Goal: Task Accomplishment & Management: Complete application form

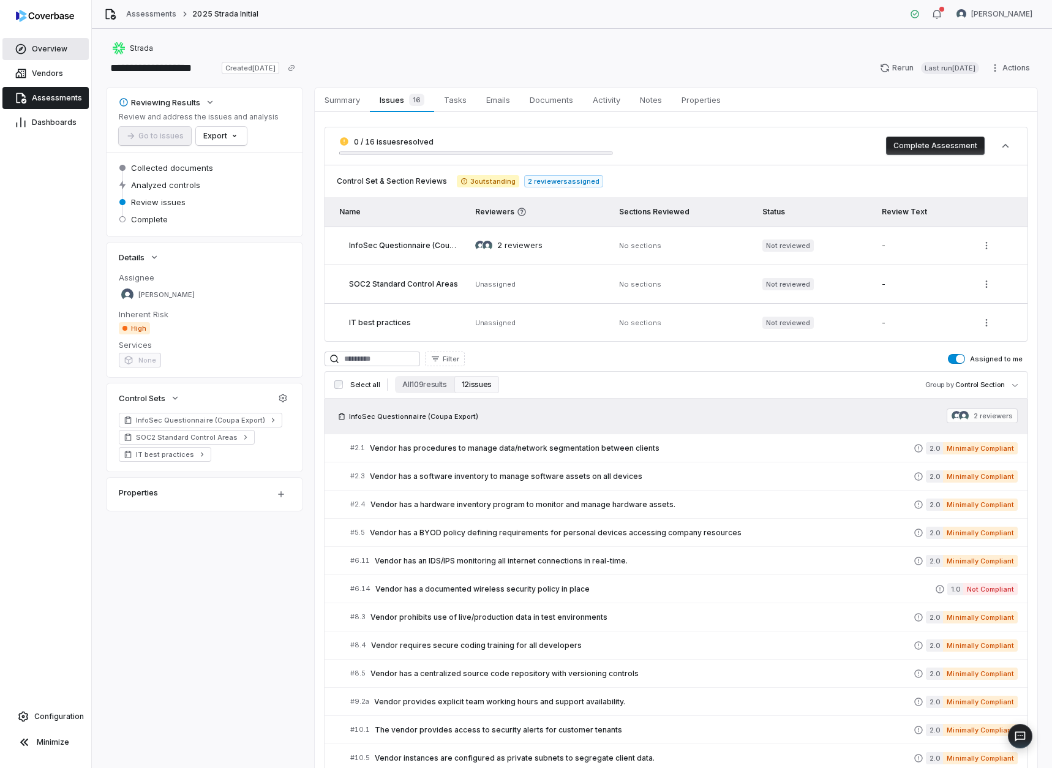
click at [44, 41] on link "Overview" at bounding box center [45, 49] width 86 height 22
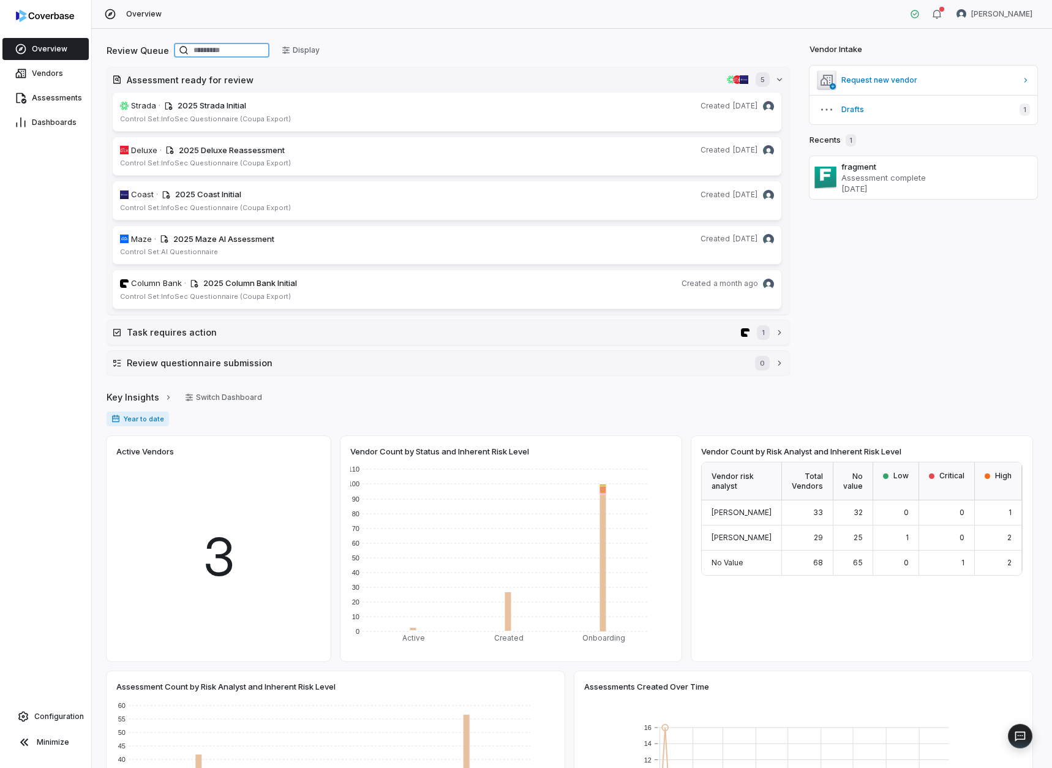
click at [223, 49] on input at bounding box center [222, 50] width 96 height 15
click at [81, 70] on link "Vendors" at bounding box center [45, 73] width 86 height 22
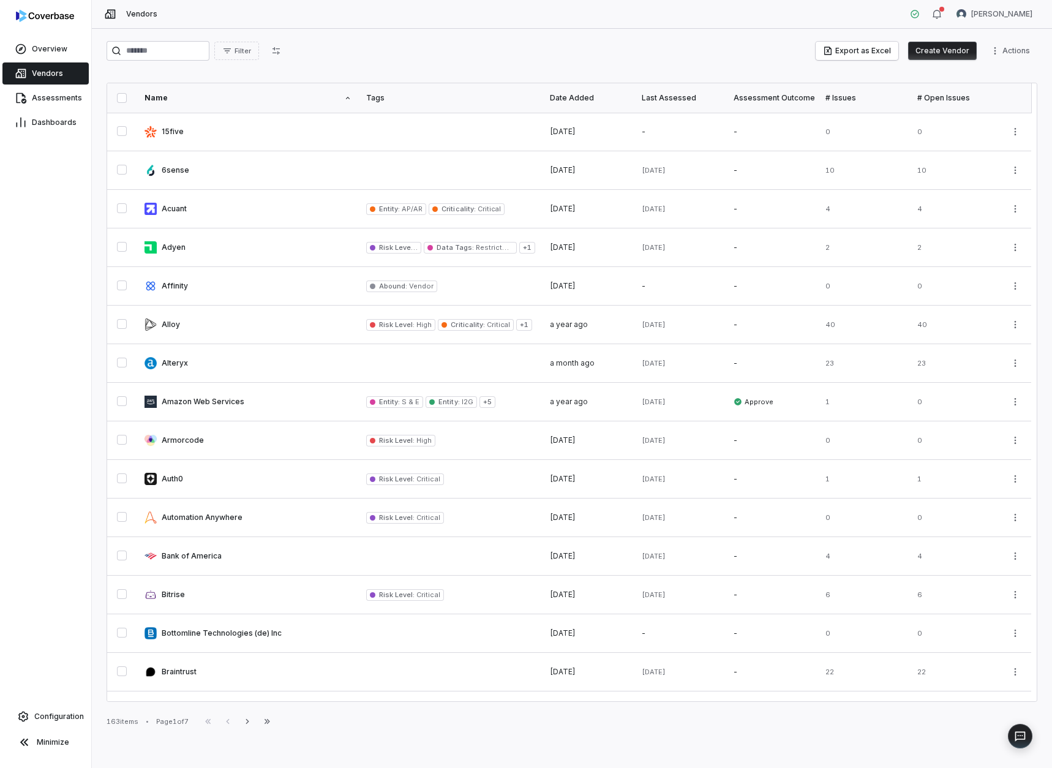
click at [950, 47] on button "Create Vendor" at bounding box center [942, 51] width 69 height 18
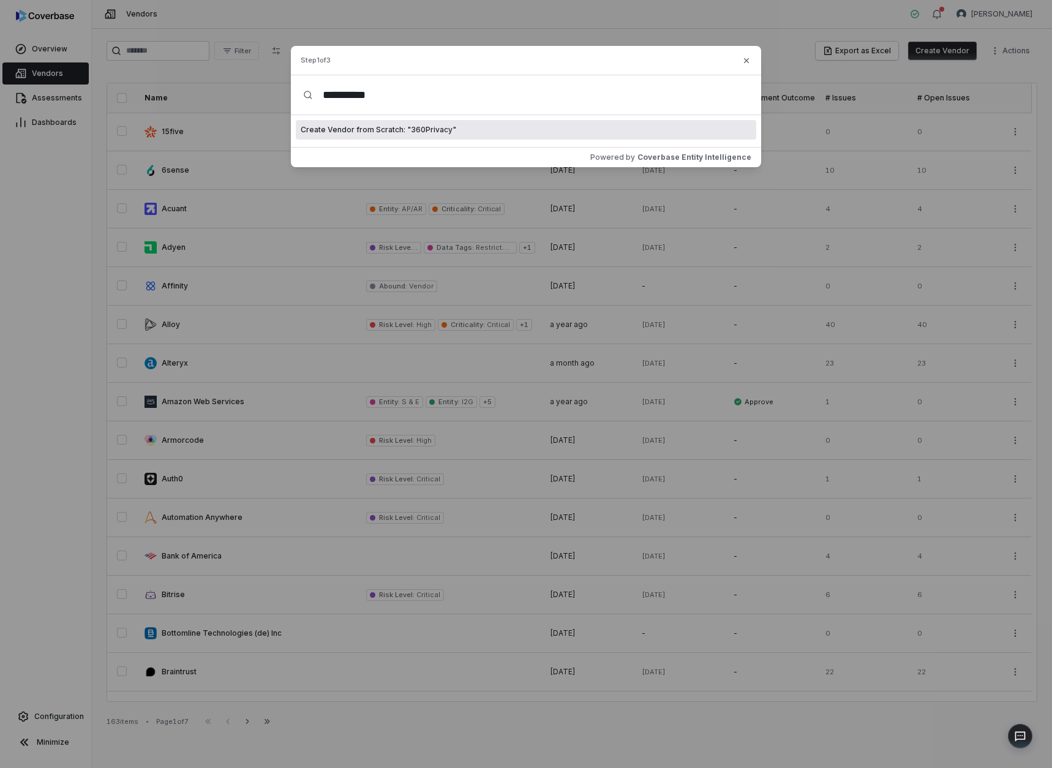
type input "**********"
click at [357, 132] on span "Create Vendor from Scratch: " 360Privacy "" at bounding box center [379, 130] width 156 height 10
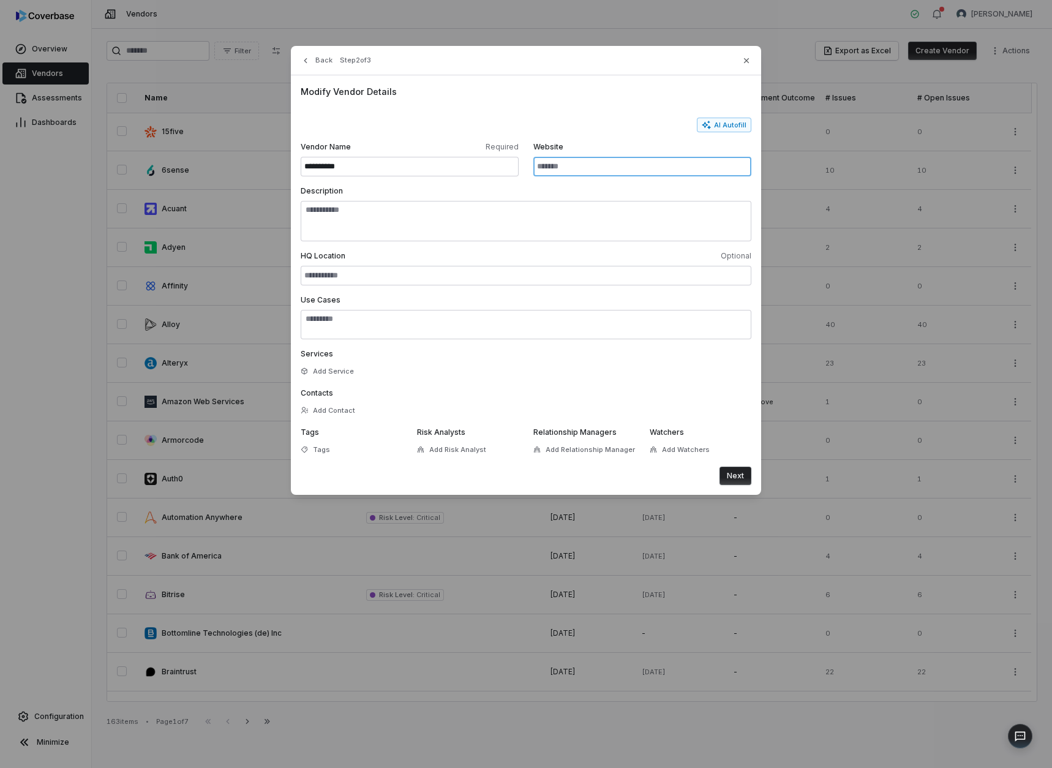
click at [617, 171] on input "Website" at bounding box center [642, 167] width 218 height 20
click at [727, 130] on button "AI Autofill" at bounding box center [724, 125] width 55 height 15
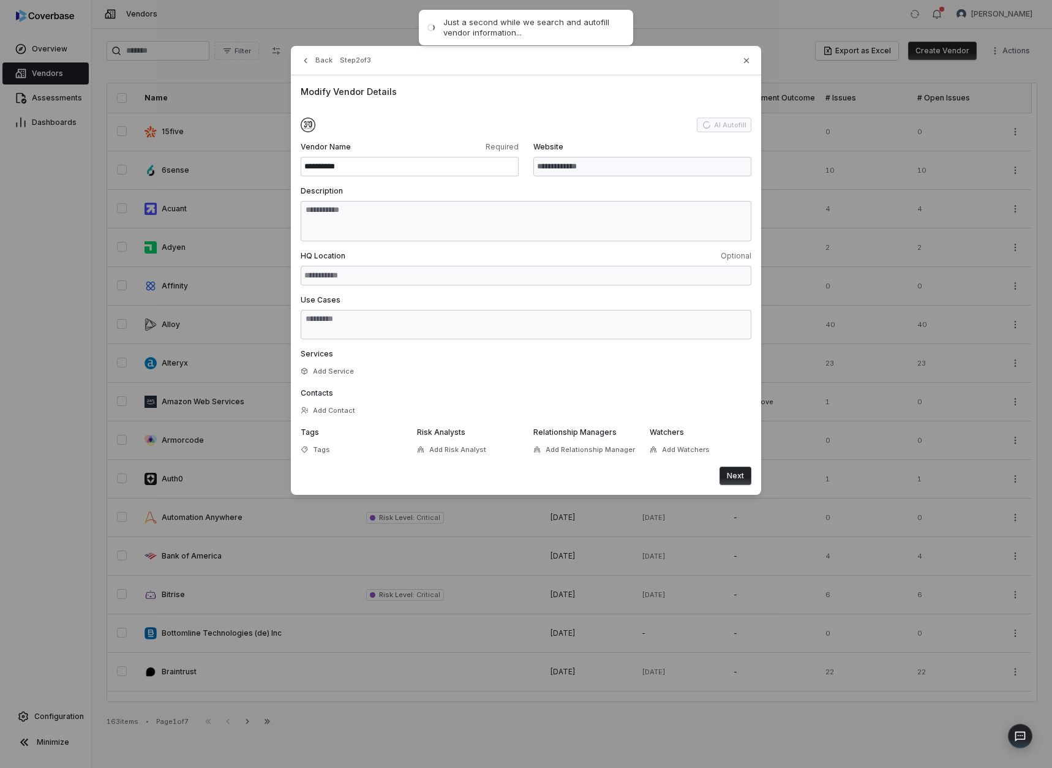
type input "**********"
type textarea "**********"
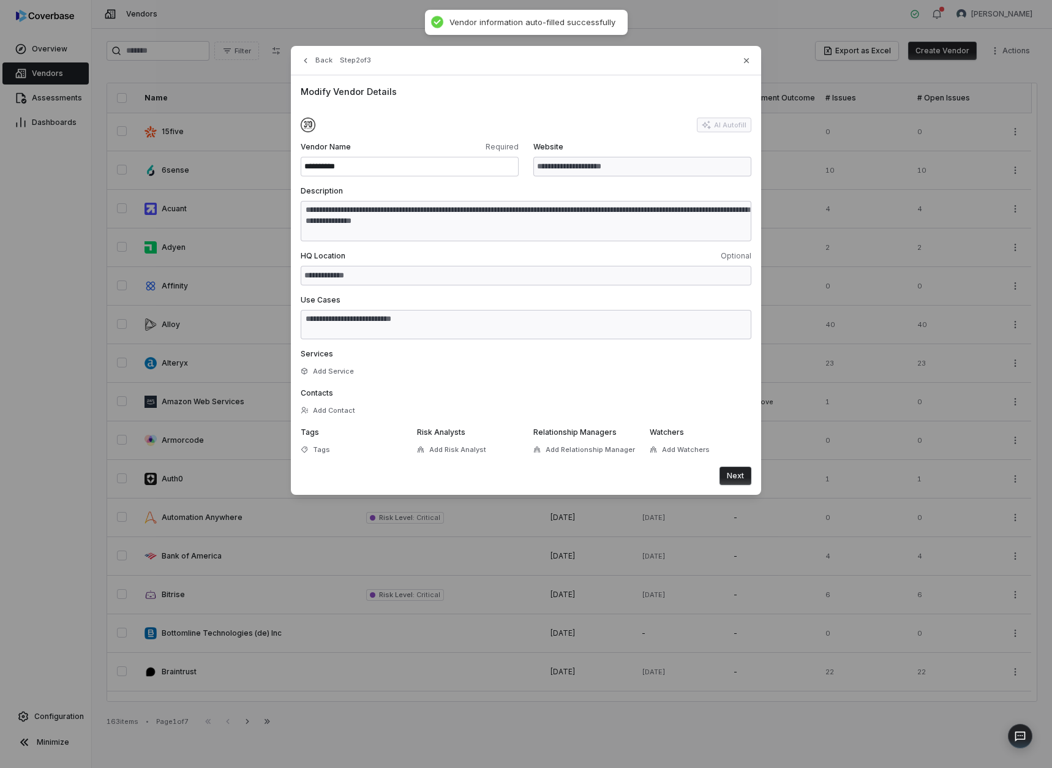
type textarea "**********"
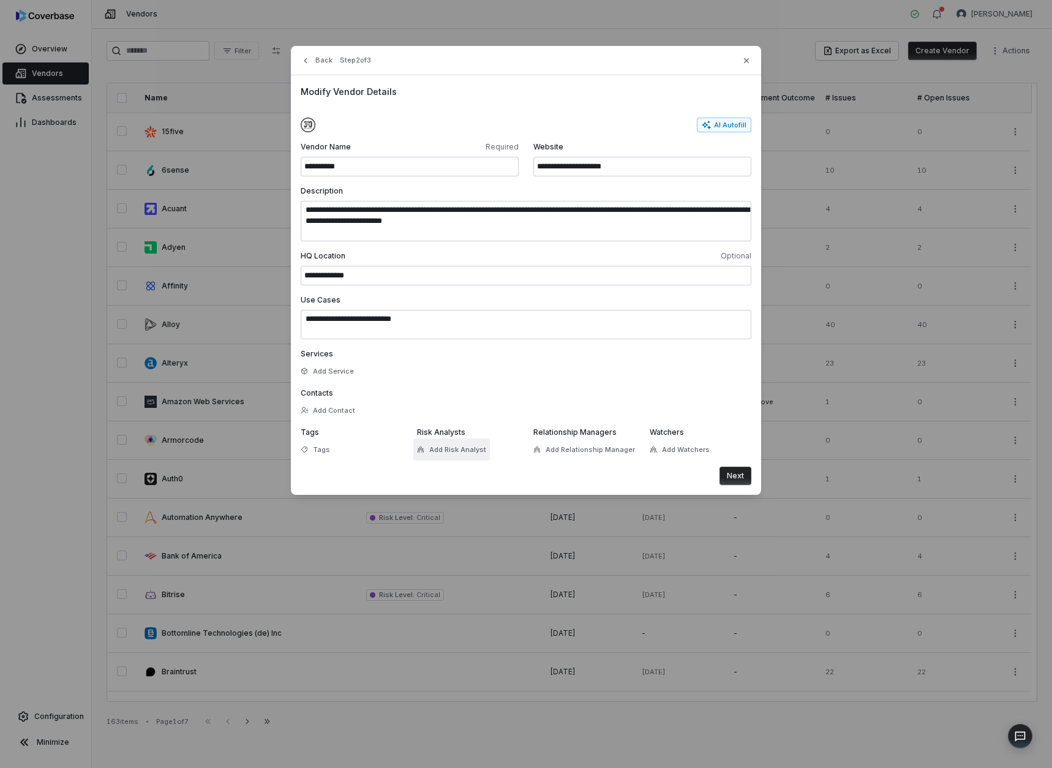
click at [462, 453] on span "Add Risk Analyst" at bounding box center [457, 449] width 57 height 9
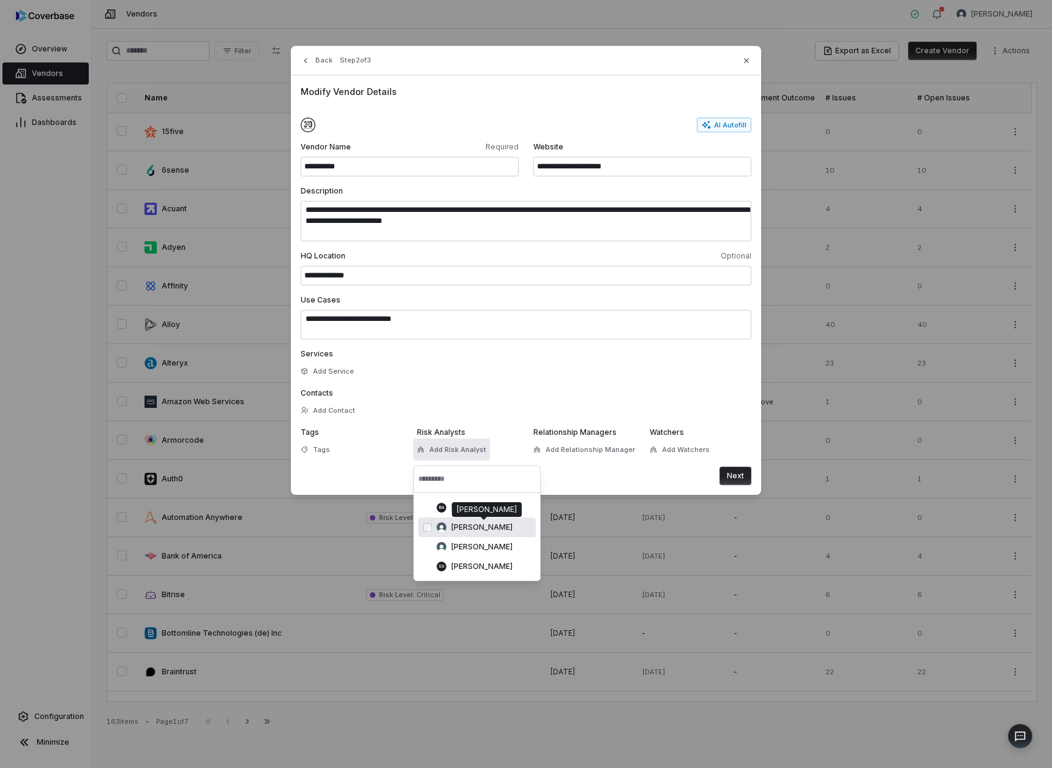
click at [472, 525] on span "[PERSON_NAME]" at bounding box center [481, 527] width 61 height 10
click at [731, 475] on button "Next" at bounding box center [736, 476] width 32 height 18
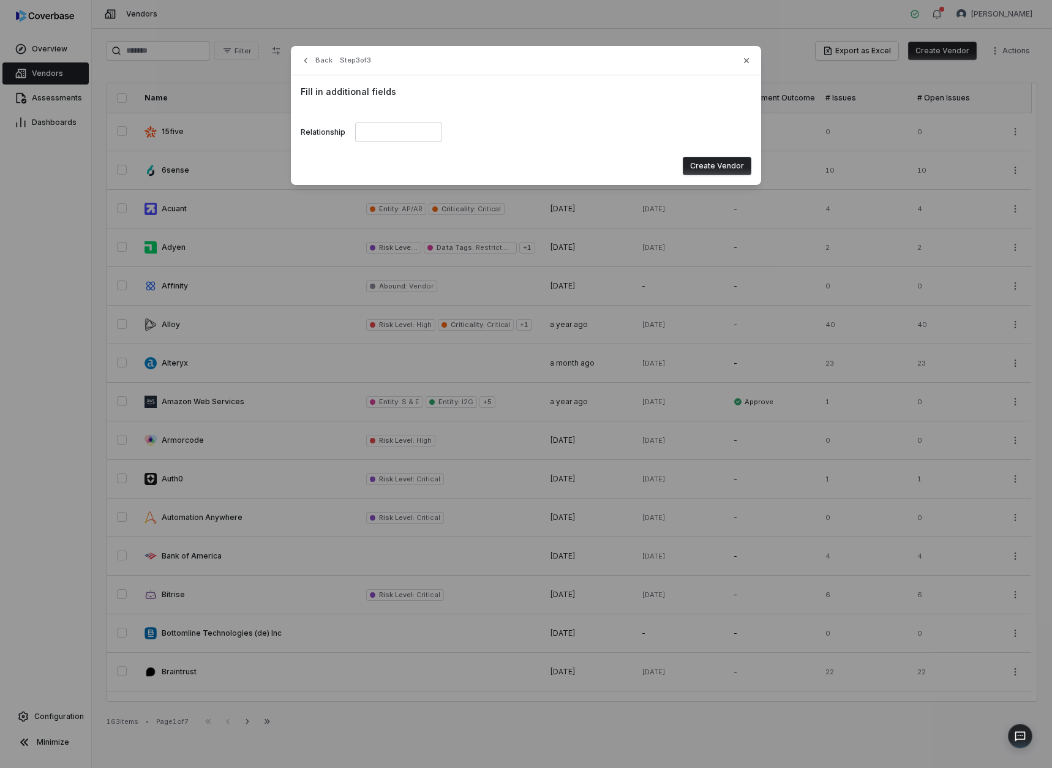
click at [732, 160] on button "Create Vendor" at bounding box center [717, 166] width 69 height 18
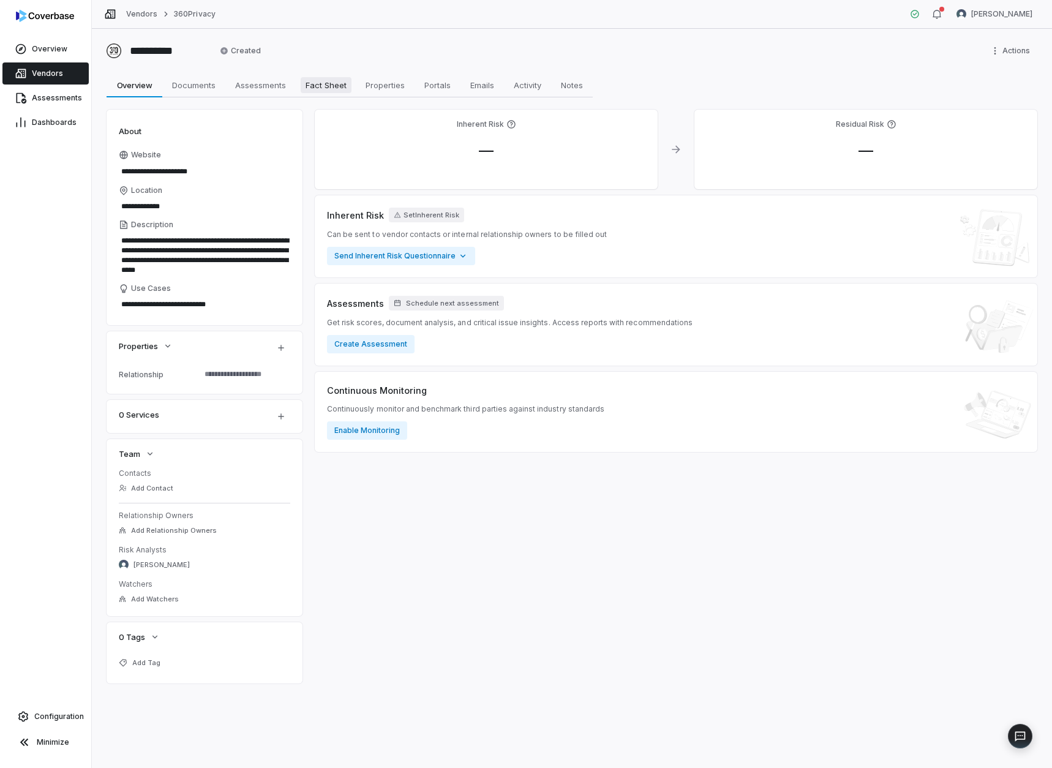
click at [320, 88] on span "Fact Sheet" at bounding box center [326, 85] width 51 height 16
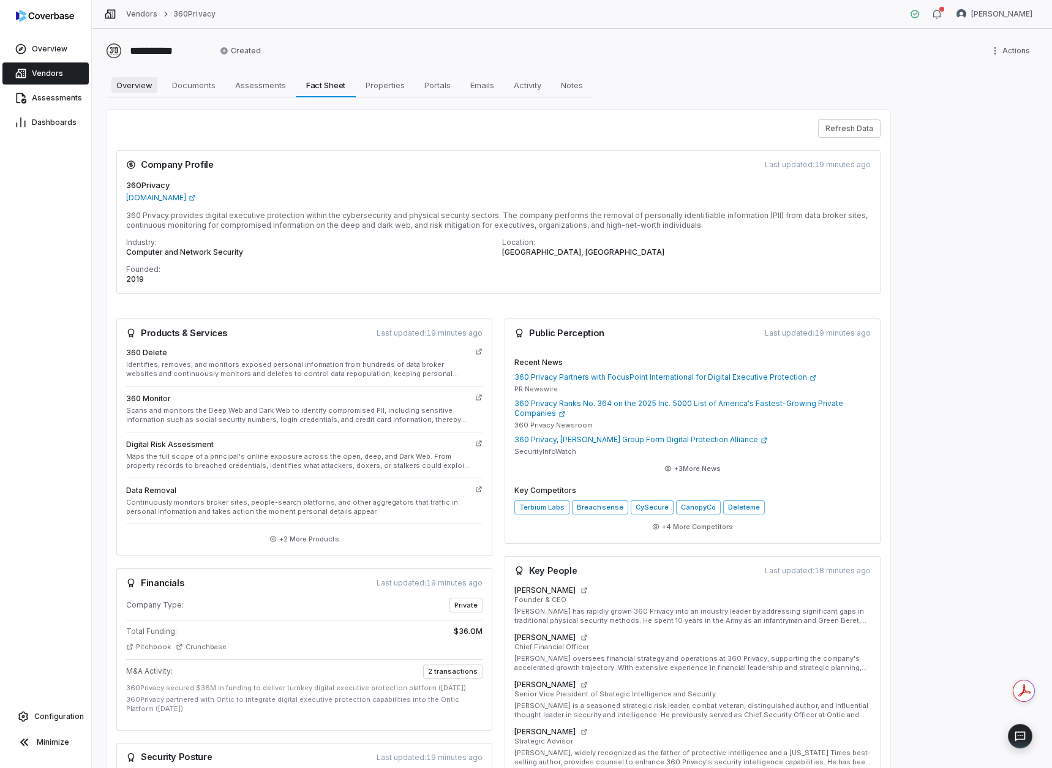
click at [133, 86] on span "Overview" at bounding box center [134, 85] width 46 height 16
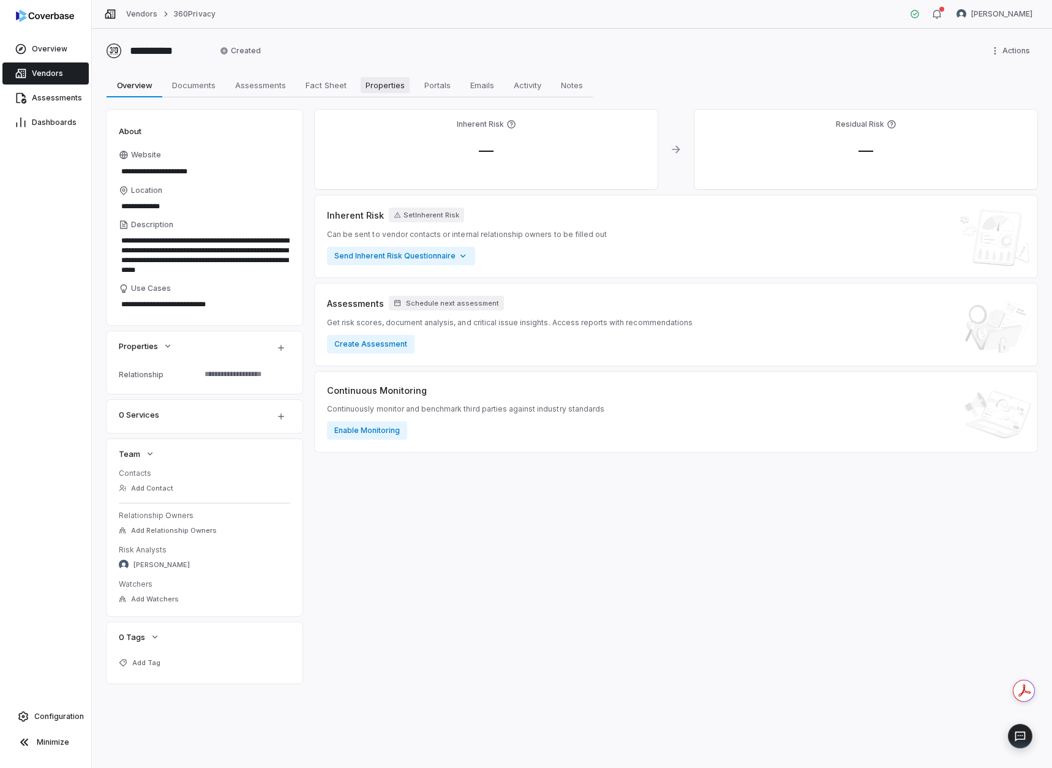
click at [389, 83] on span "Properties" at bounding box center [385, 85] width 49 height 16
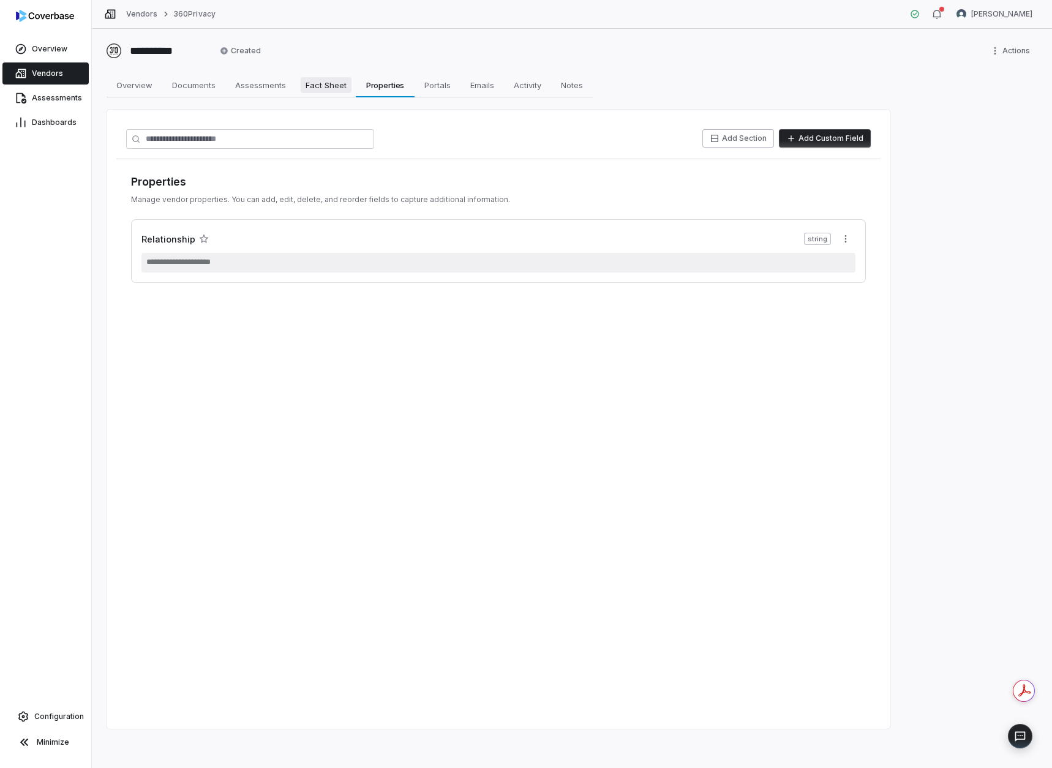
click at [307, 87] on span "Fact Sheet" at bounding box center [326, 85] width 51 height 16
type textarea "*"
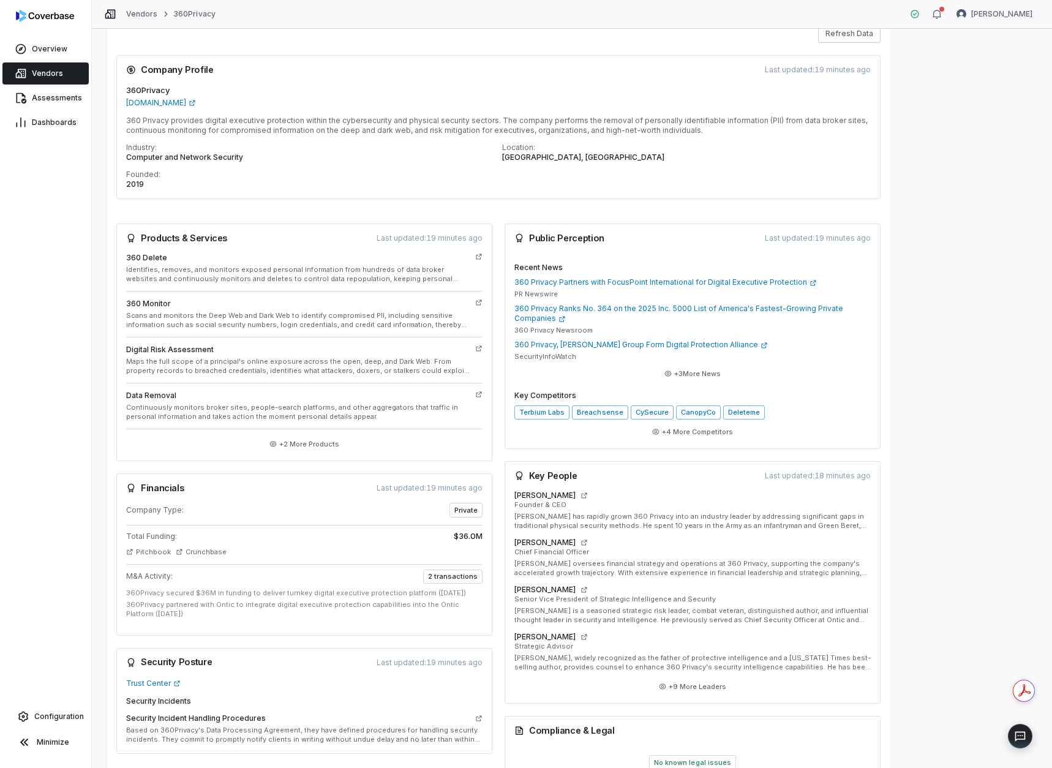
scroll to position [165, 0]
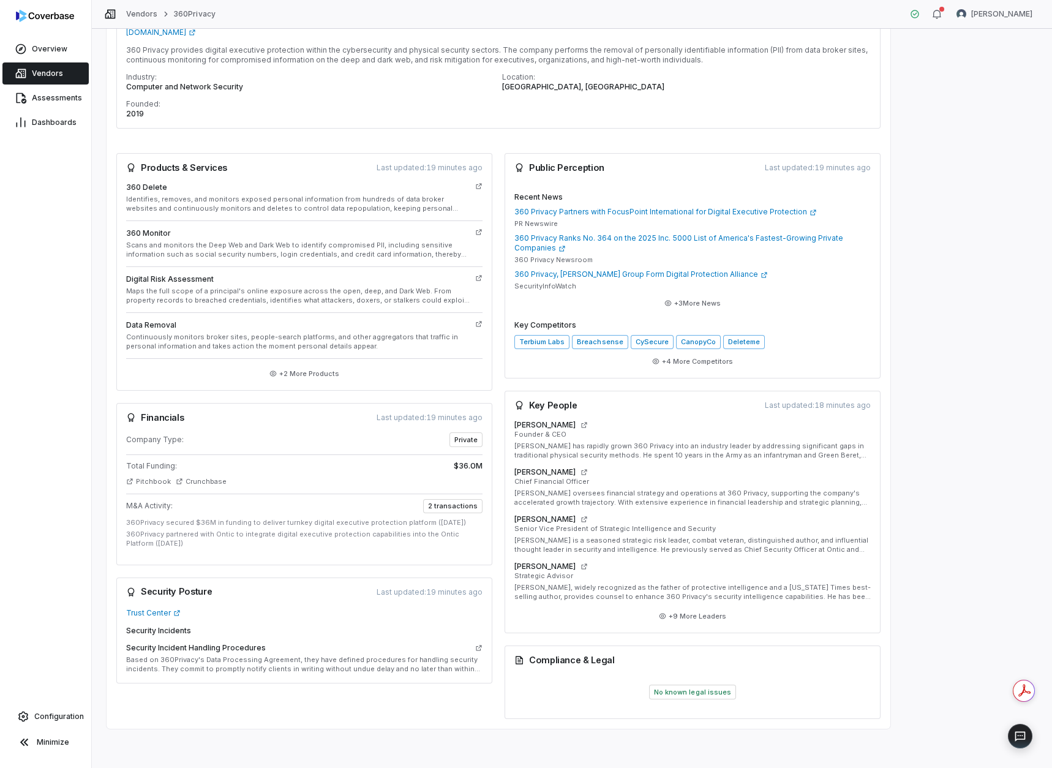
click at [668, 691] on span "No known legal issues" at bounding box center [692, 692] width 87 height 15
click at [142, 619] on div "Trust Center Security Incidents Security Incident Handling Procedures Based on …" at bounding box center [304, 645] width 376 height 77
click at [143, 614] on link "Trust Center" at bounding box center [153, 613] width 55 height 10
